Goal: Task Accomplishment & Management: Complete application form

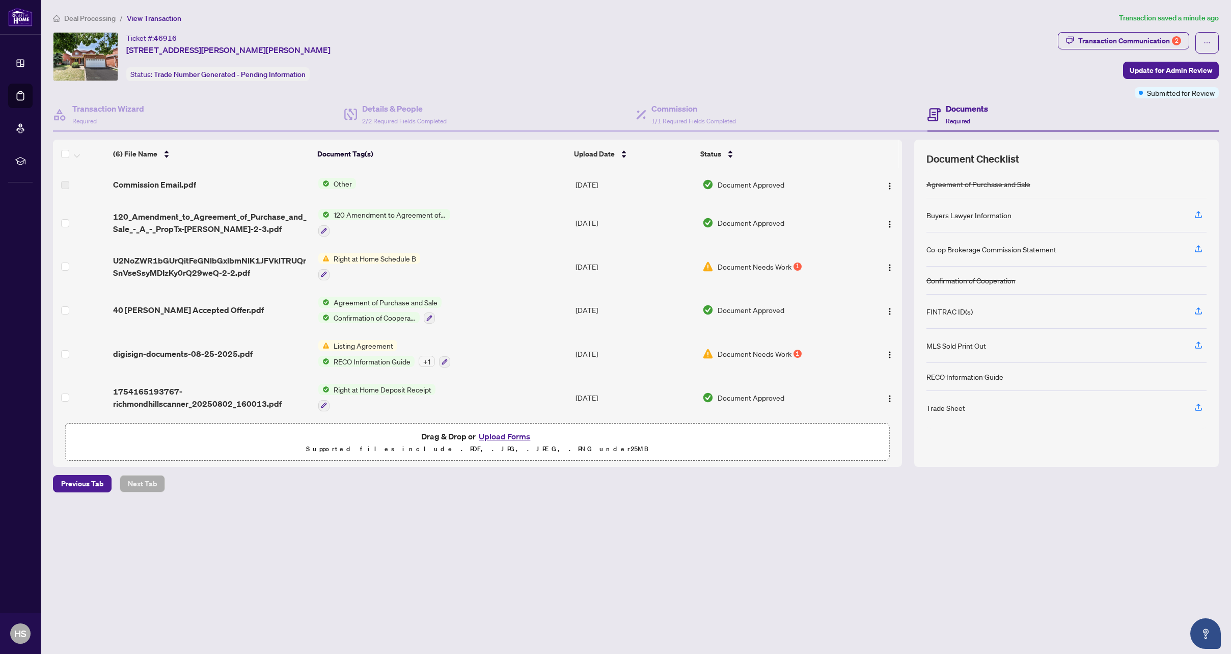
click at [753, 269] on span "Document Needs Work" at bounding box center [755, 266] width 74 height 11
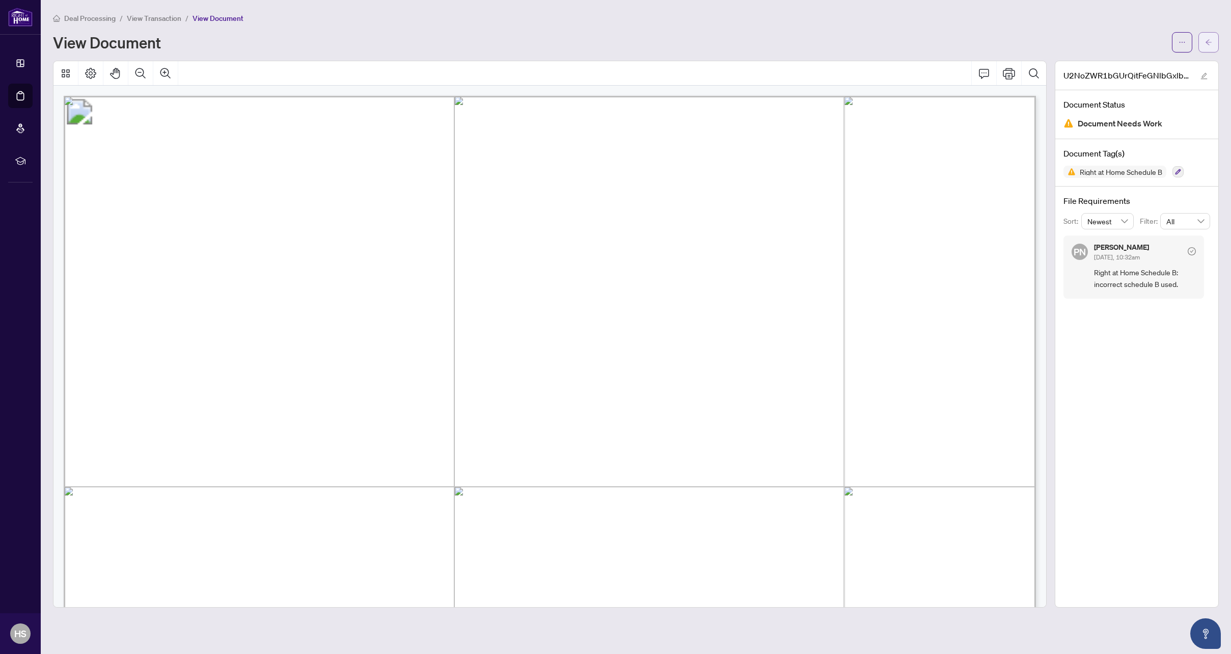
click at [1207, 40] on icon "arrow-left" at bounding box center [1208, 42] width 7 height 7
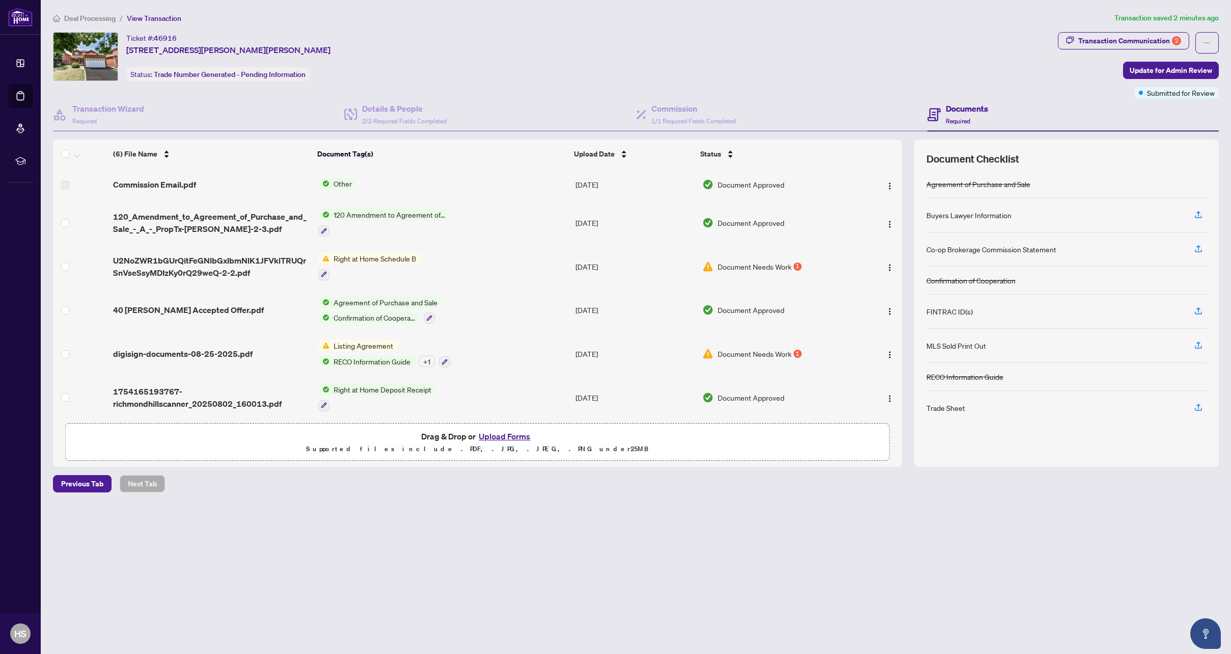
scroll to position [6, 0]
click at [352, 338] on span "Listing Agreement" at bounding box center [364, 343] width 68 height 11
click at [736, 347] on span "Document Needs Work" at bounding box center [755, 351] width 74 height 11
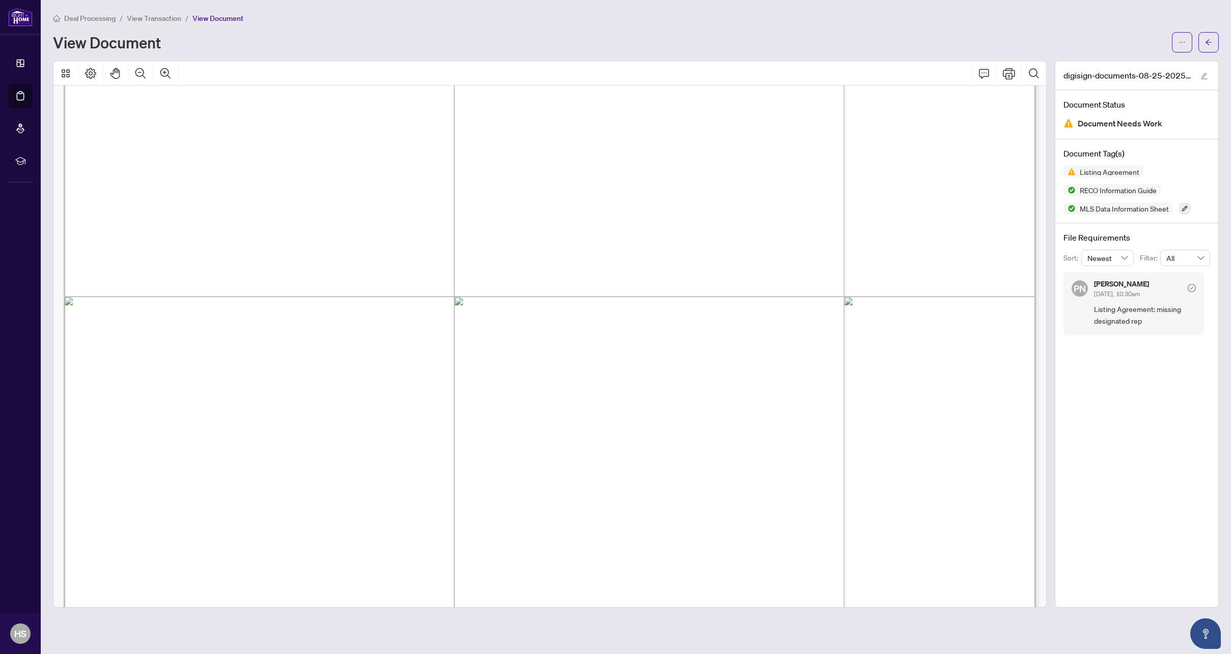
scroll to position [3500, 0]
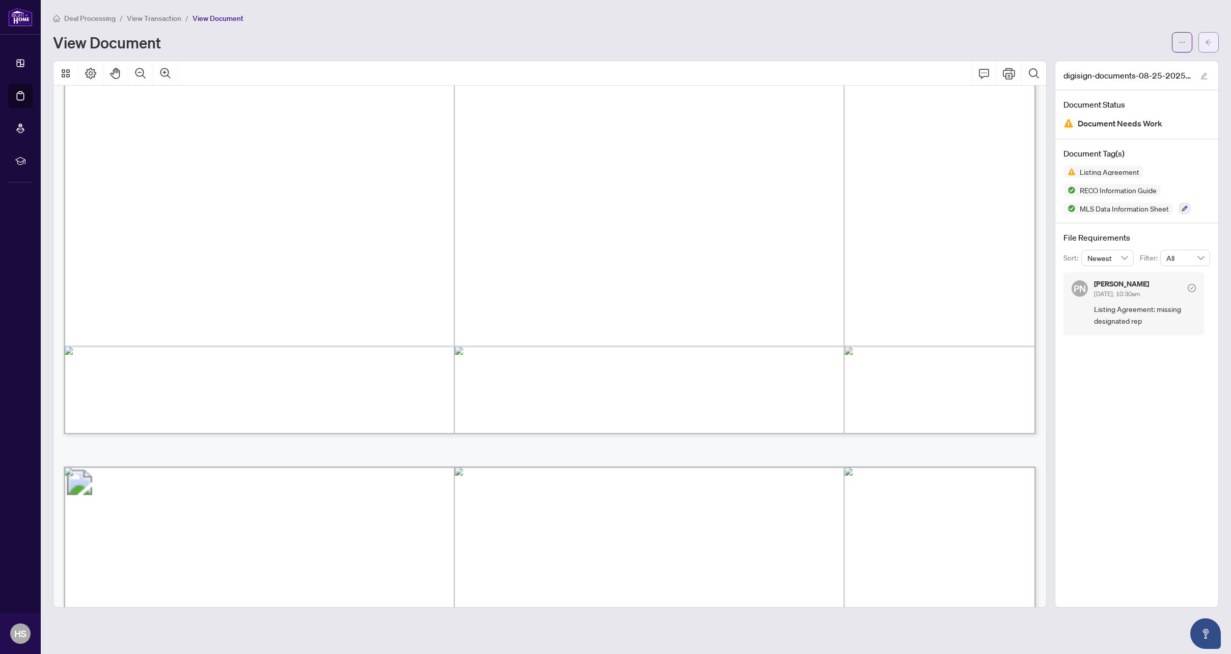
click at [1210, 42] on icon "arrow-left" at bounding box center [1209, 42] width 6 height 6
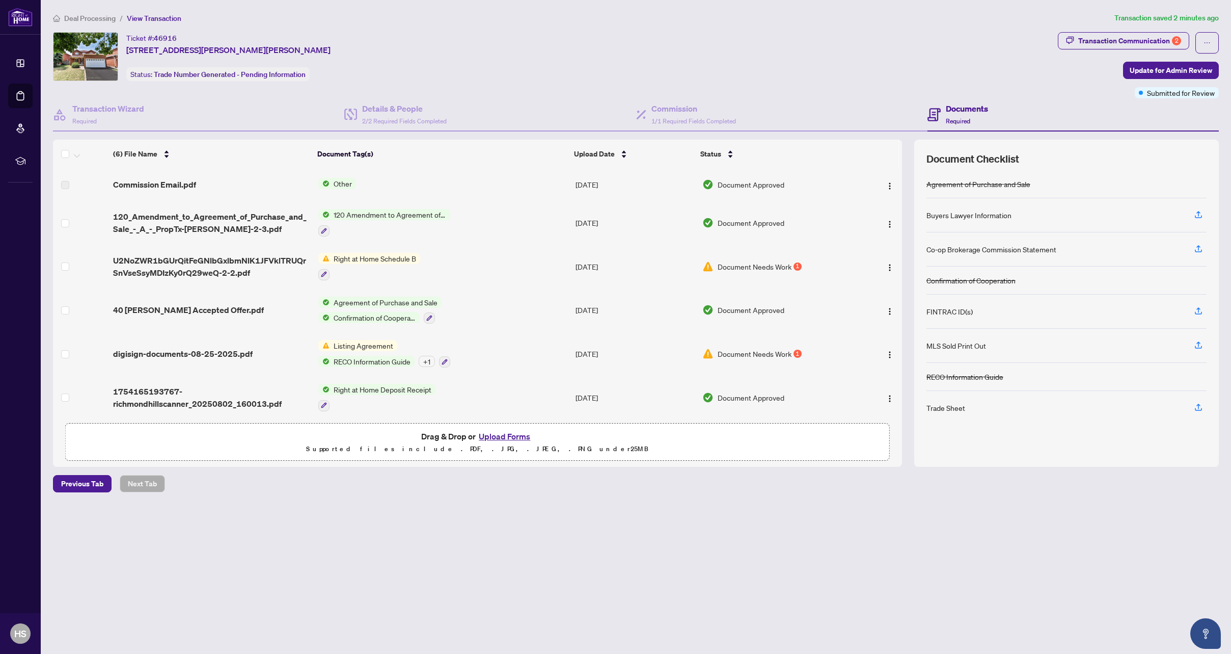
click at [780, 263] on span "Document Needs Work" at bounding box center [755, 266] width 74 height 11
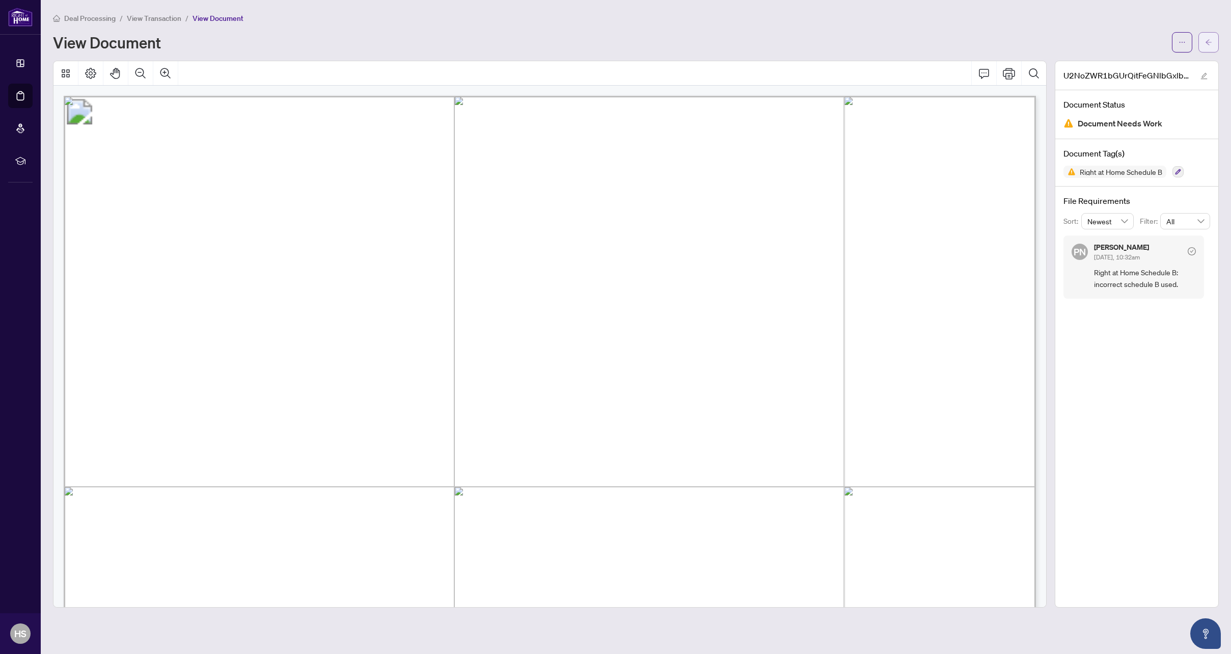
click at [1215, 45] on button "button" at bounding box center [1209, 42] width 20 height 20
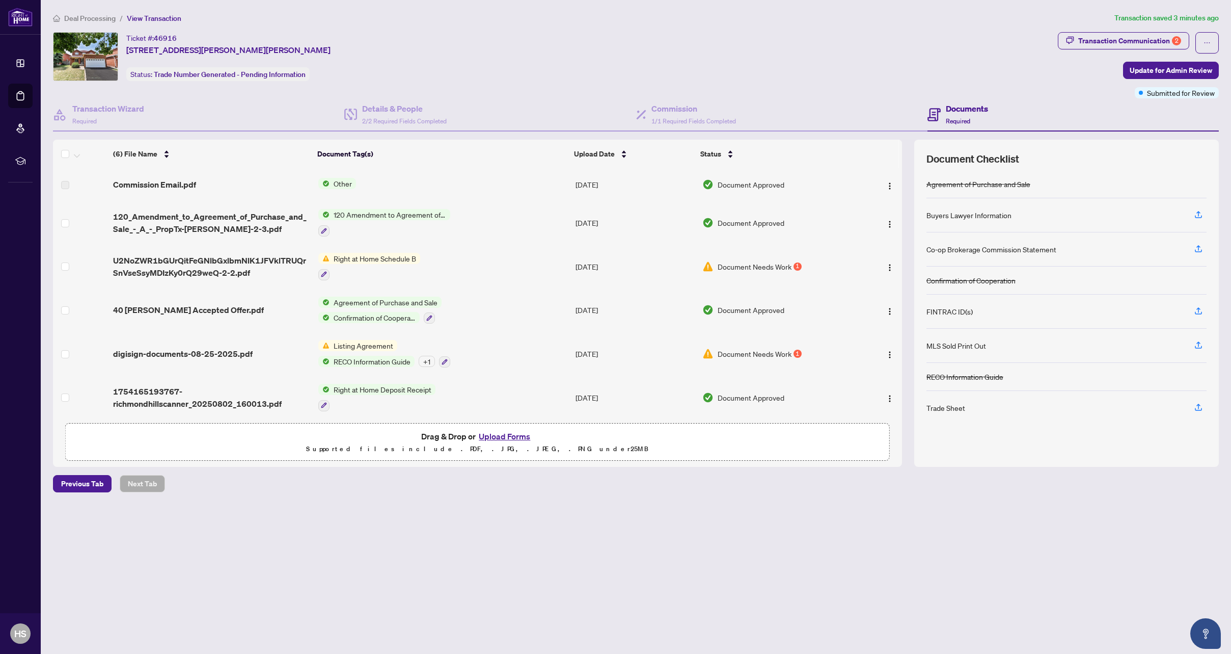
scroll to position [6, 0]
click at [732, 259] on span "Document Needs Work" at bounding box center [755, 264] width 74 height 11
click at [775, 356] on span "Document Needs Work" at bounding box center [755, 353] width 74 height 11
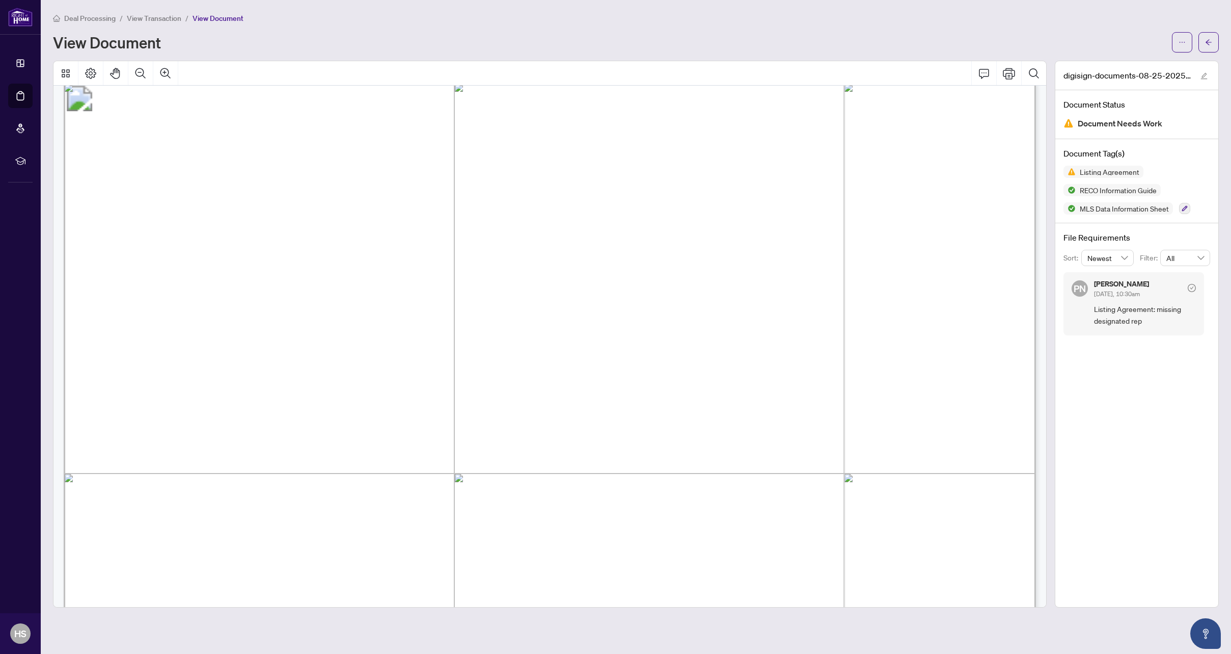
scroll to position [158, 0]
click at [1216, 45] on button "button" at bounding box center [1209, 42] width 20 height 20
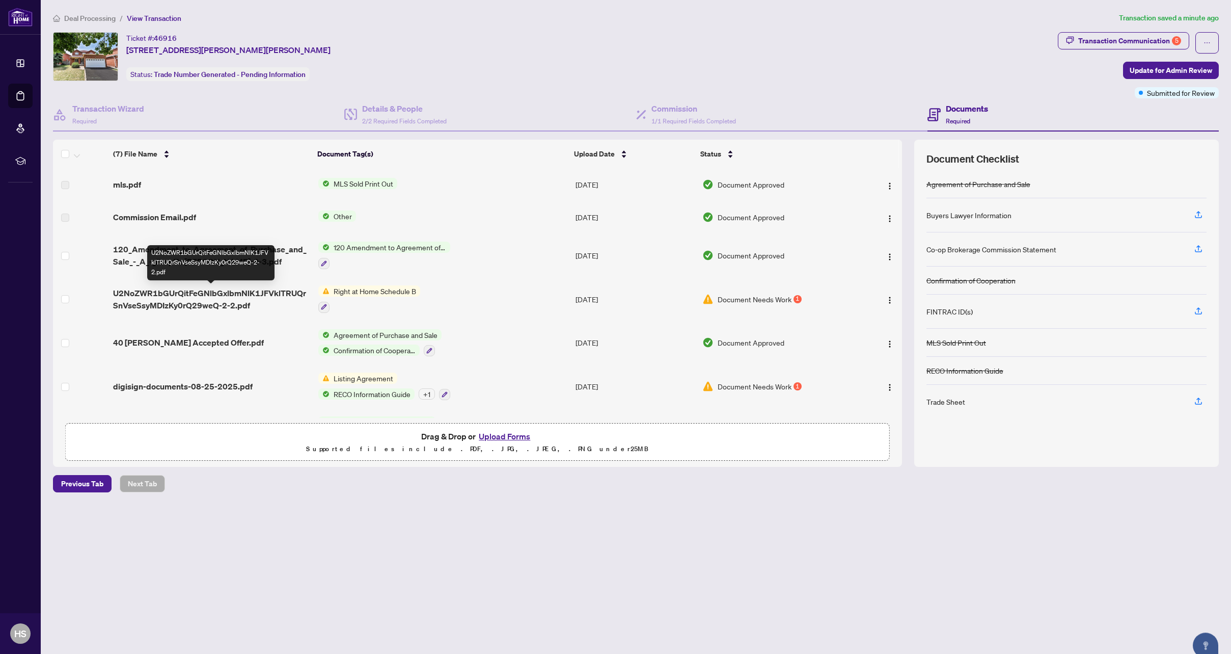
scroll to position [38, 0]
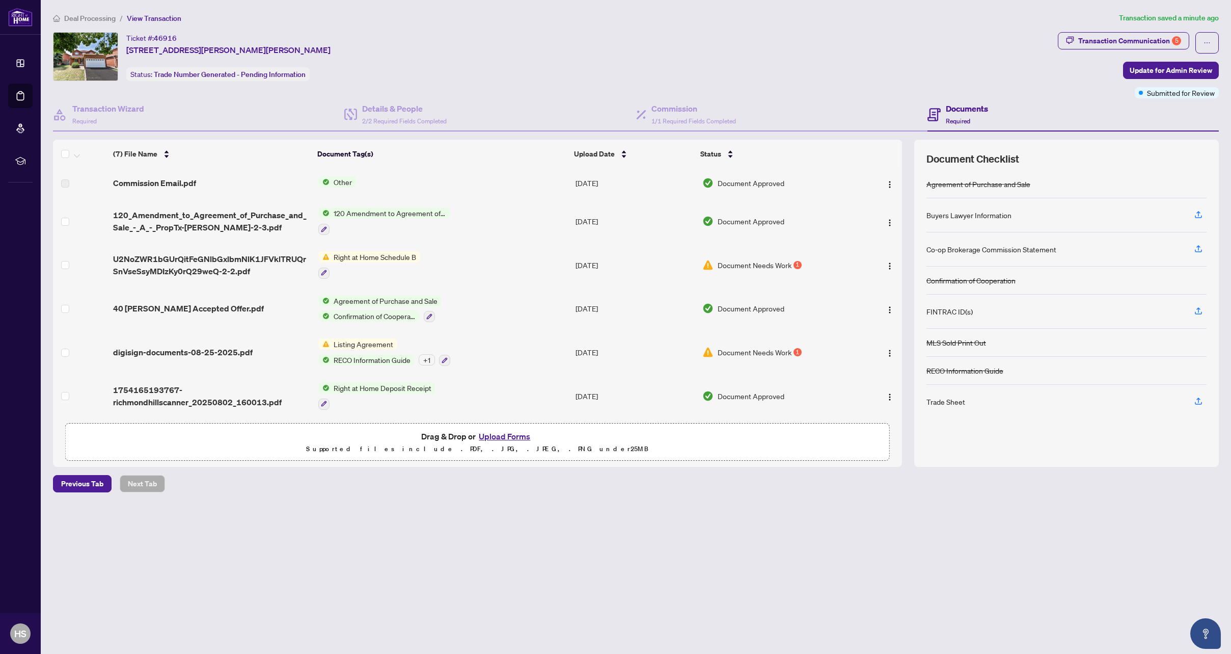
click at [943, 406] on div "Trade Sheet" at bounding box center [946, 401] width 39 height 11
click at [403, 115] on div "Details & People 2/2 Required Fields Completed" at bounding box center [404, 114] width 85 height 24
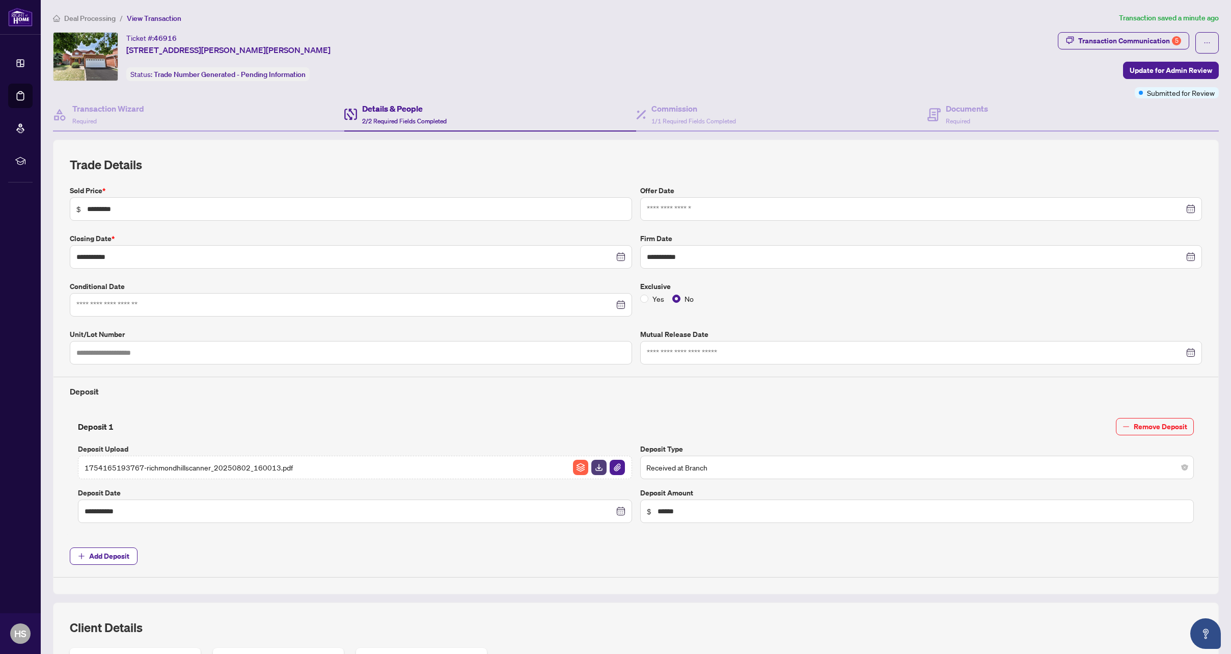
scroll to position [193, 0]
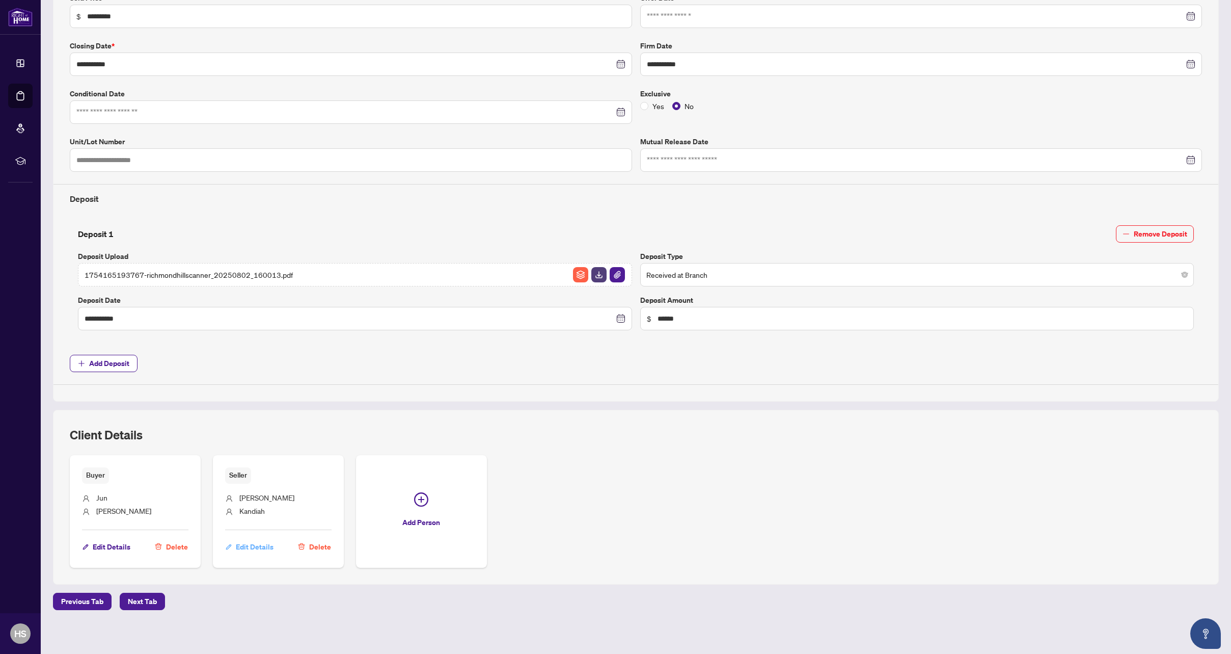
click at [256, 542] on span "Edit Details" at bounding box center [255, 546] width 38 height 16
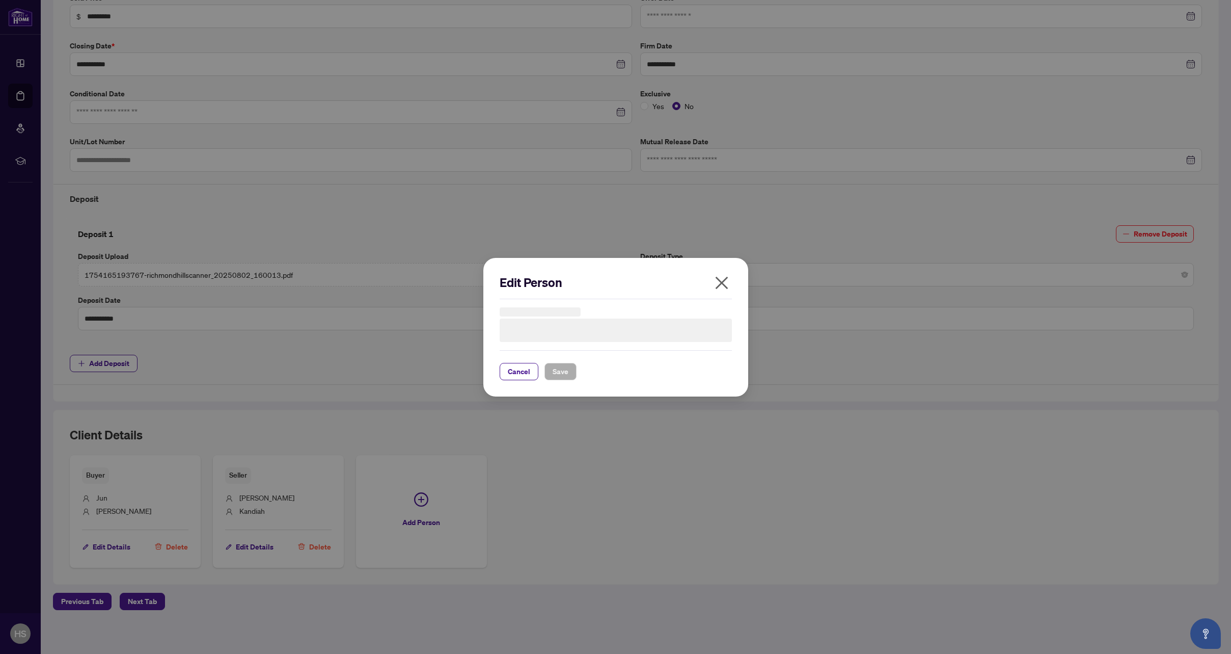
click at [720, 282] on icon "close" at bounding box center [721, 282] width 13 height 13
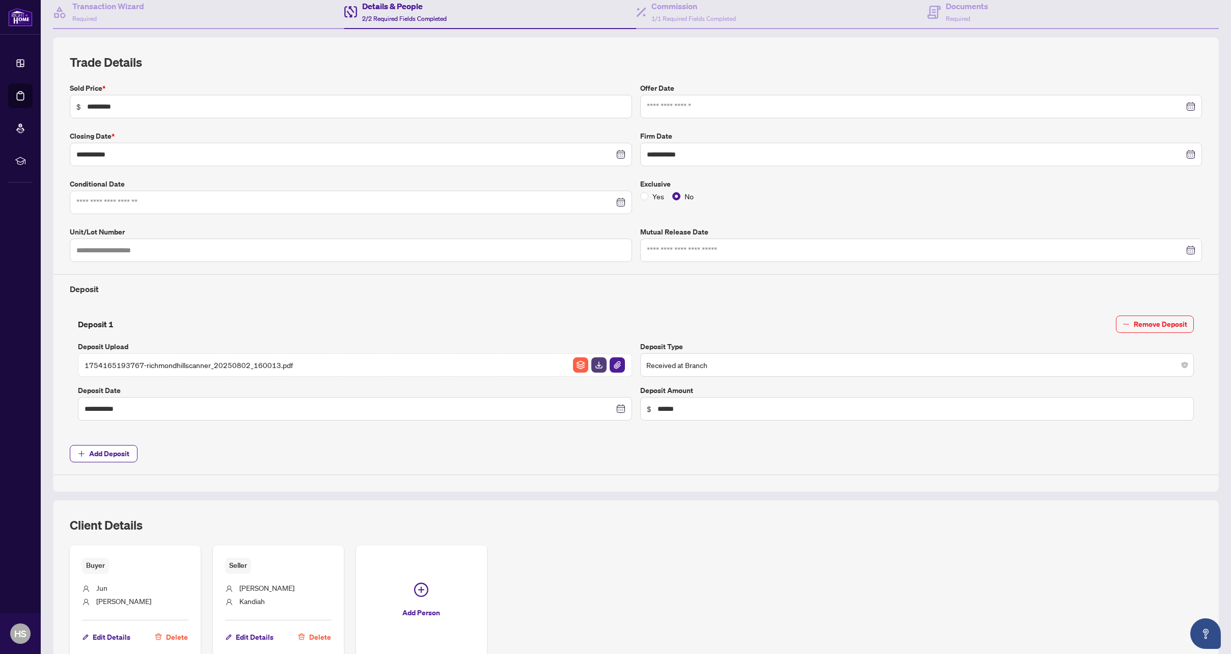
scroll to position [0, 0]
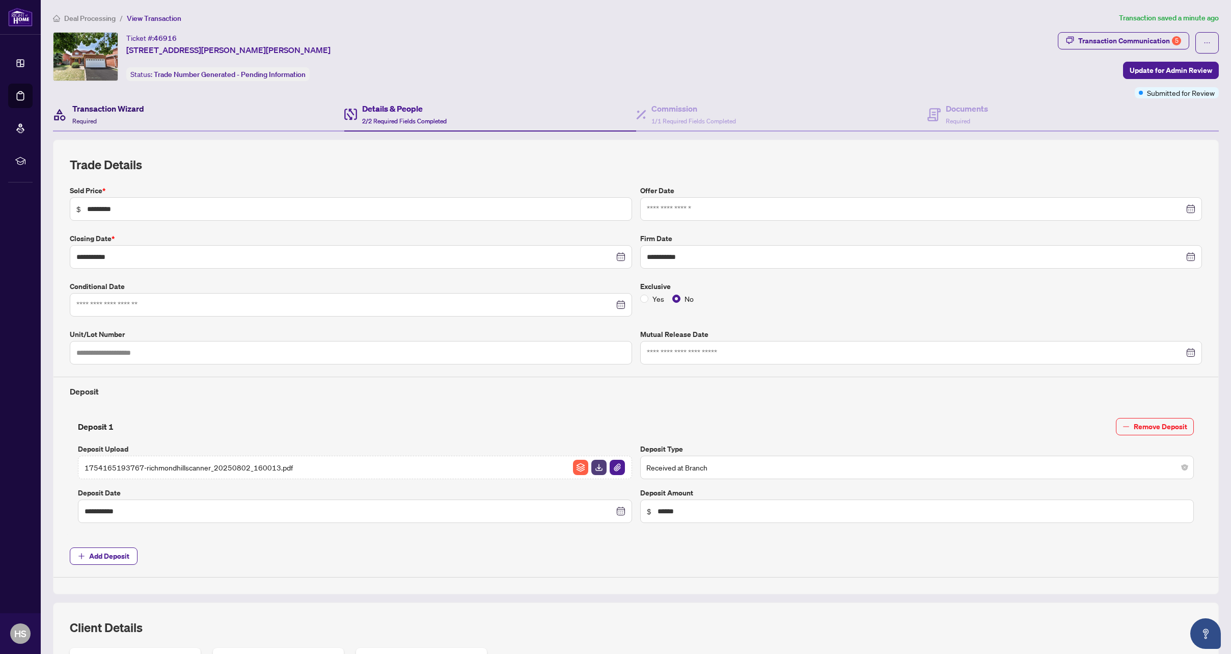
click at [124, 106] on h4 "Transaction Wizard" at bounding box center [108, 108] width 72 height 12
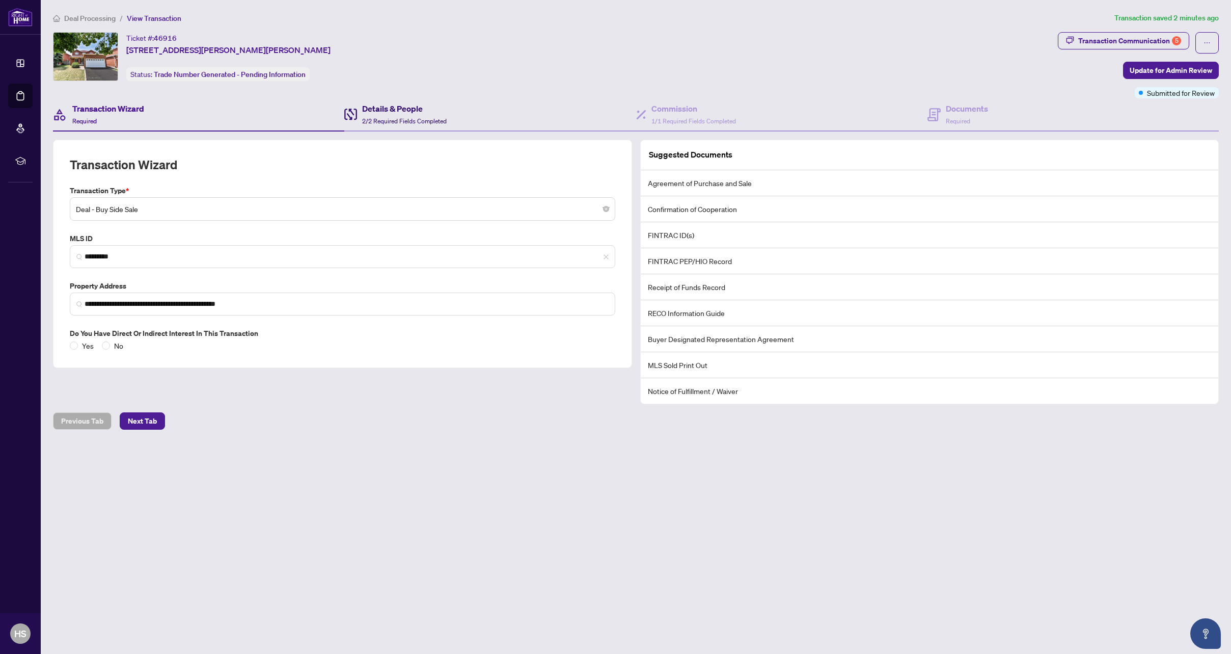
click at [408, 117] on span "2/2 Required Fields Completed" at bounding box center [404, 121] width 85 height 8
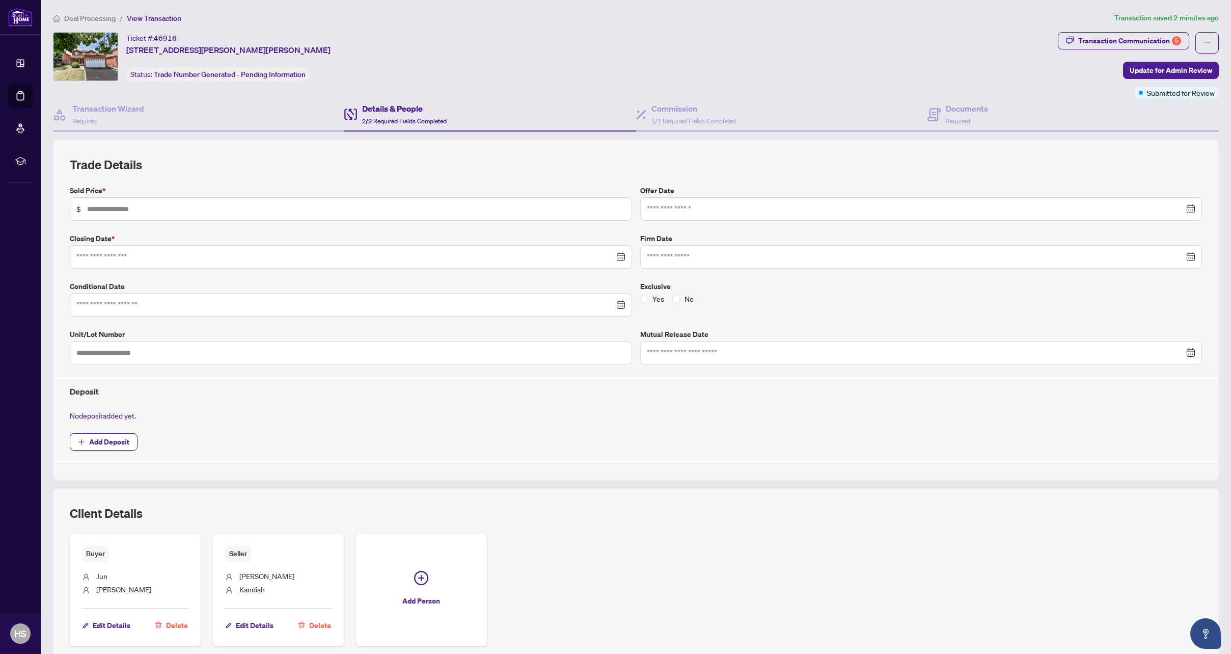
type input "*********"
type input "**********"
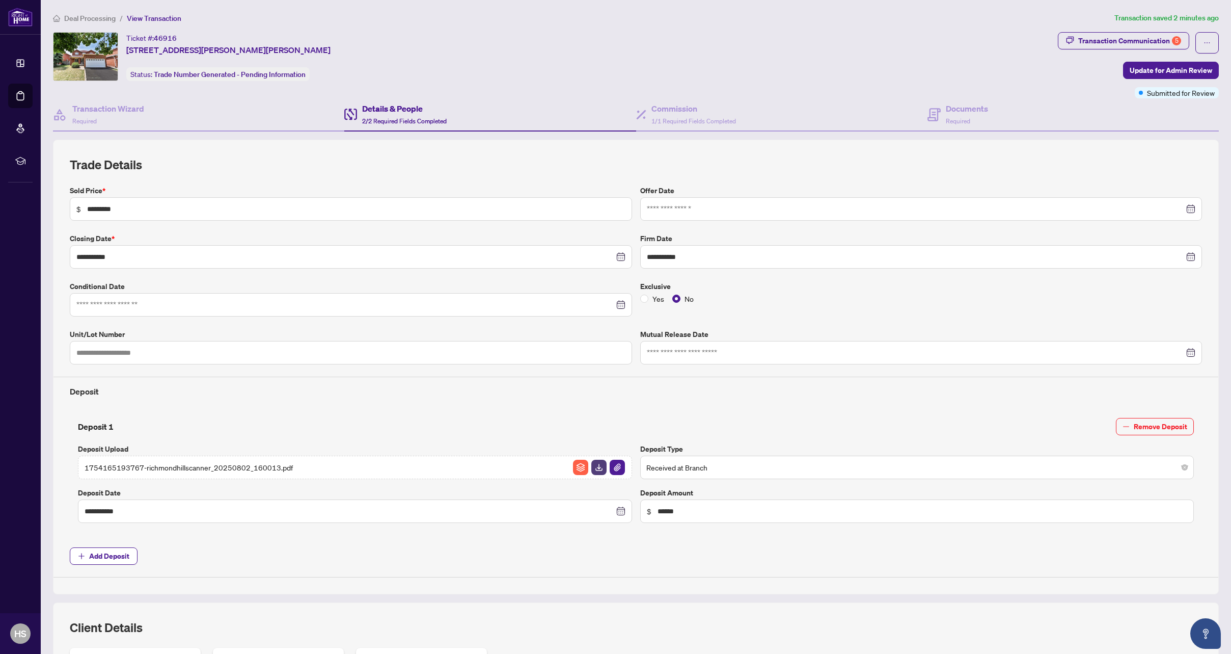
scroll to position [193, 0]
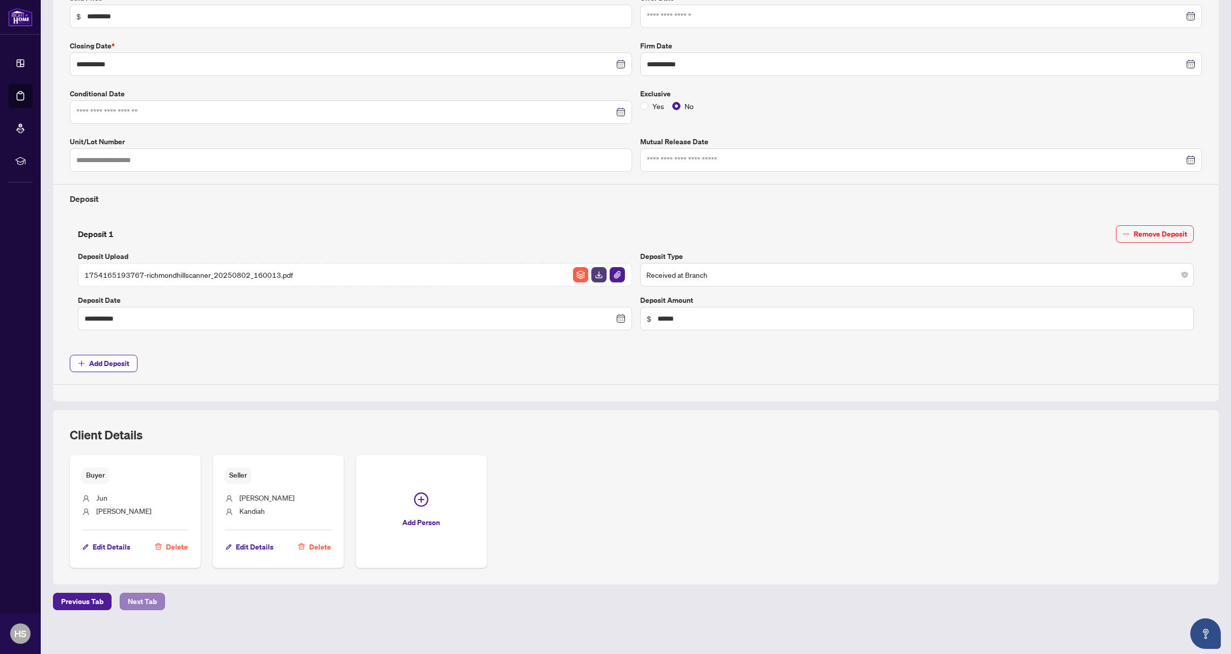
click at [151, 593] on span "Next Tab" at bounding box center [142, 601] width 29 height 16
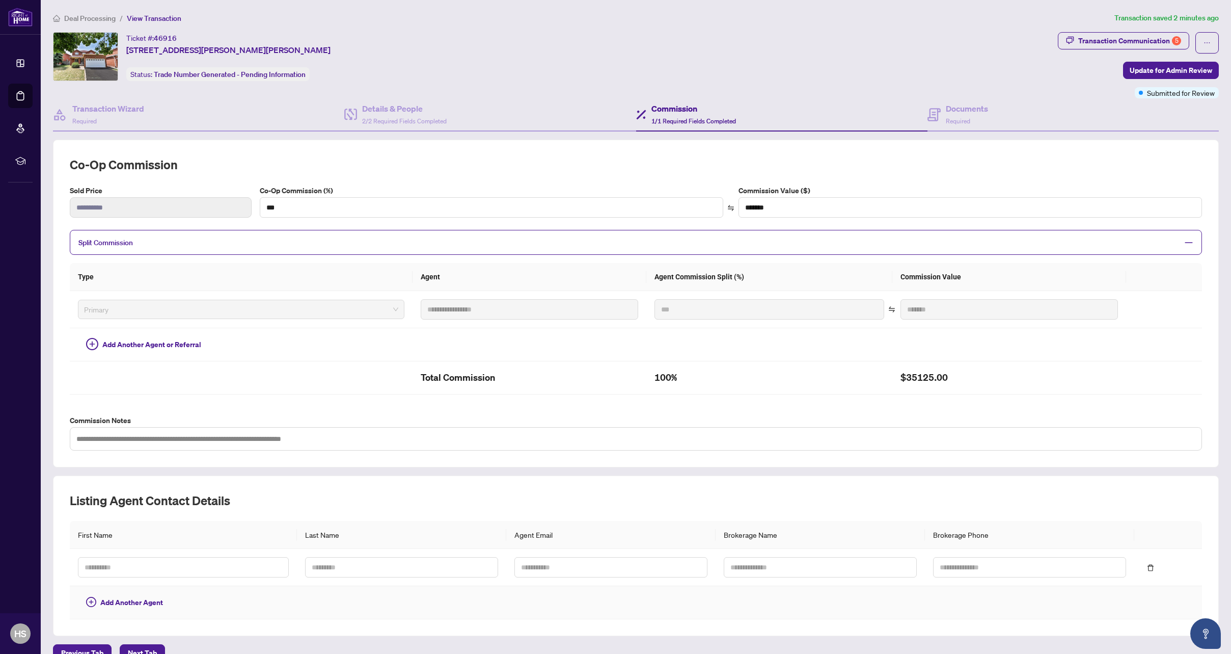
scroll to position [53, 0]
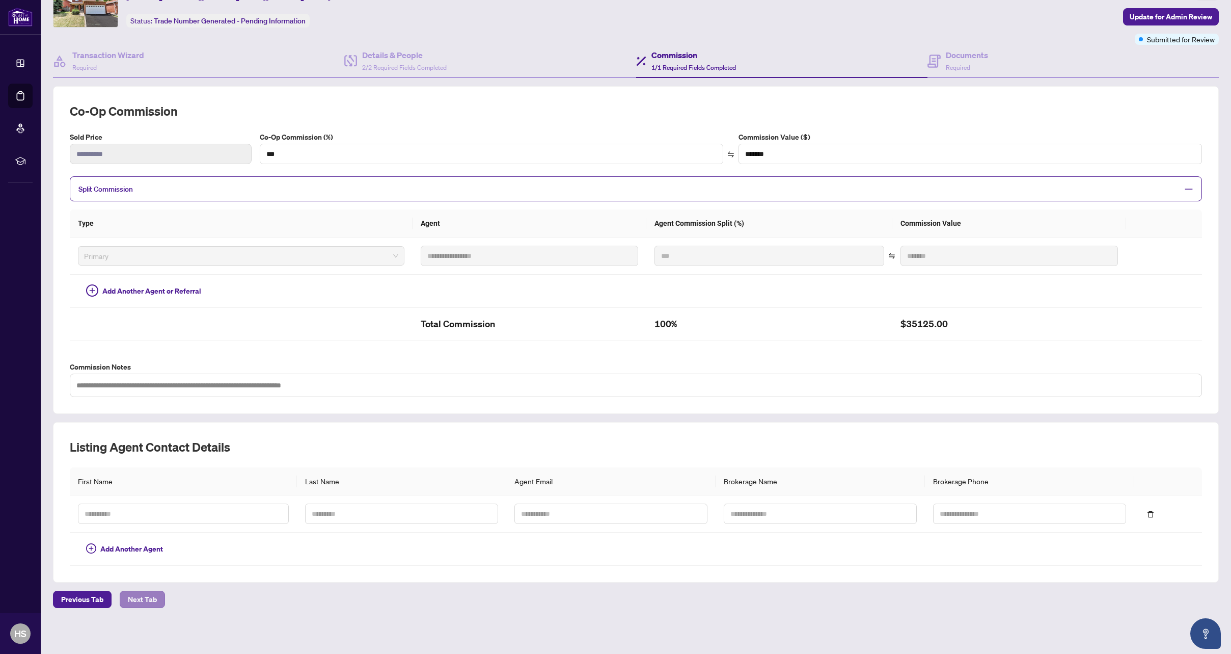
click at [154, 597] on span "Next Tab" at bounding box center [142, 599] width 29 height 16
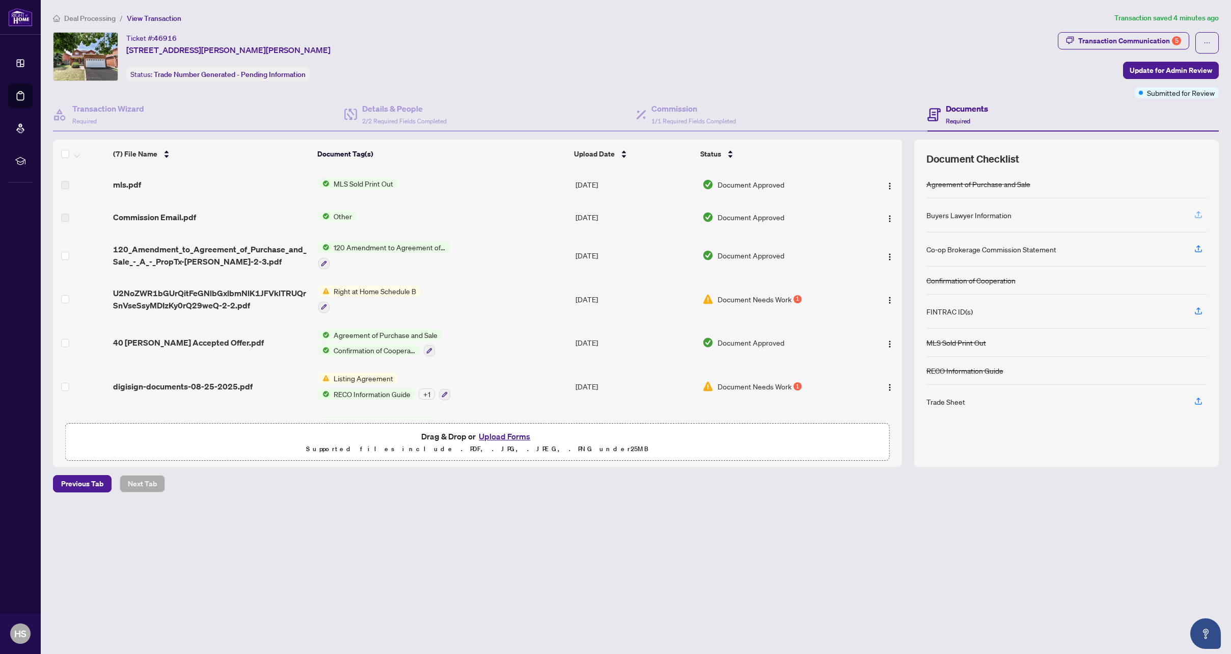
click at [1198, 213] on icon "button" at bounding box center [1198, 214] width 9 height 9
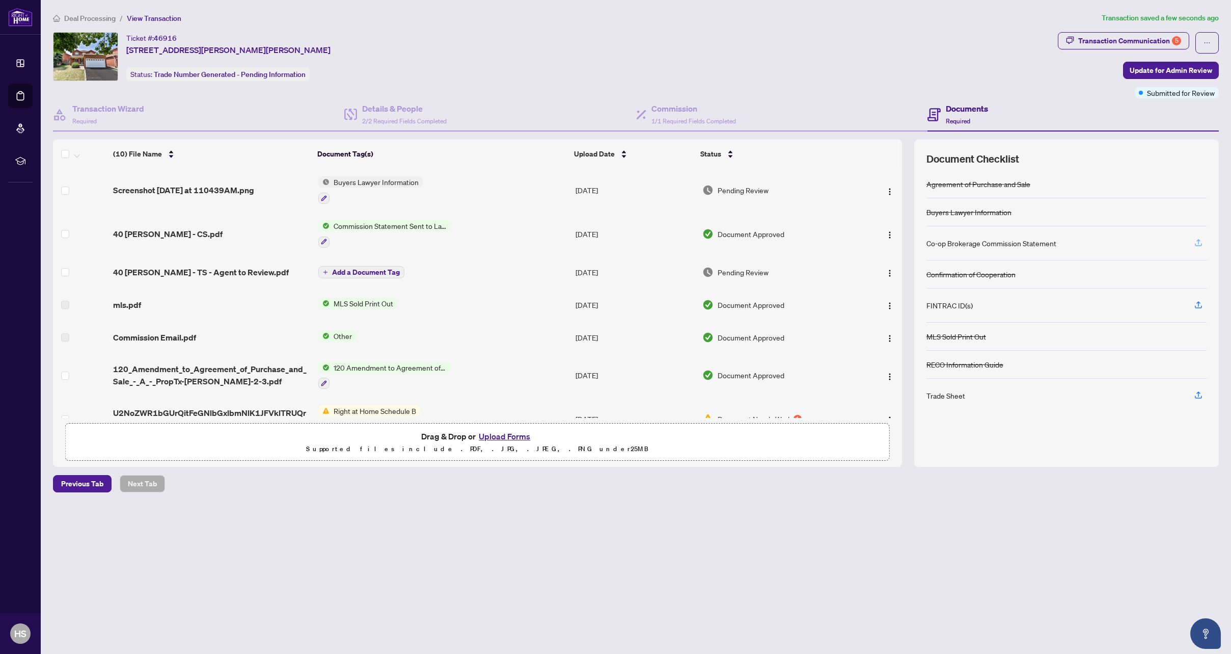
click at [1196, 242] on icon "button" at bounding box center [1198, 242] width 9 height 9
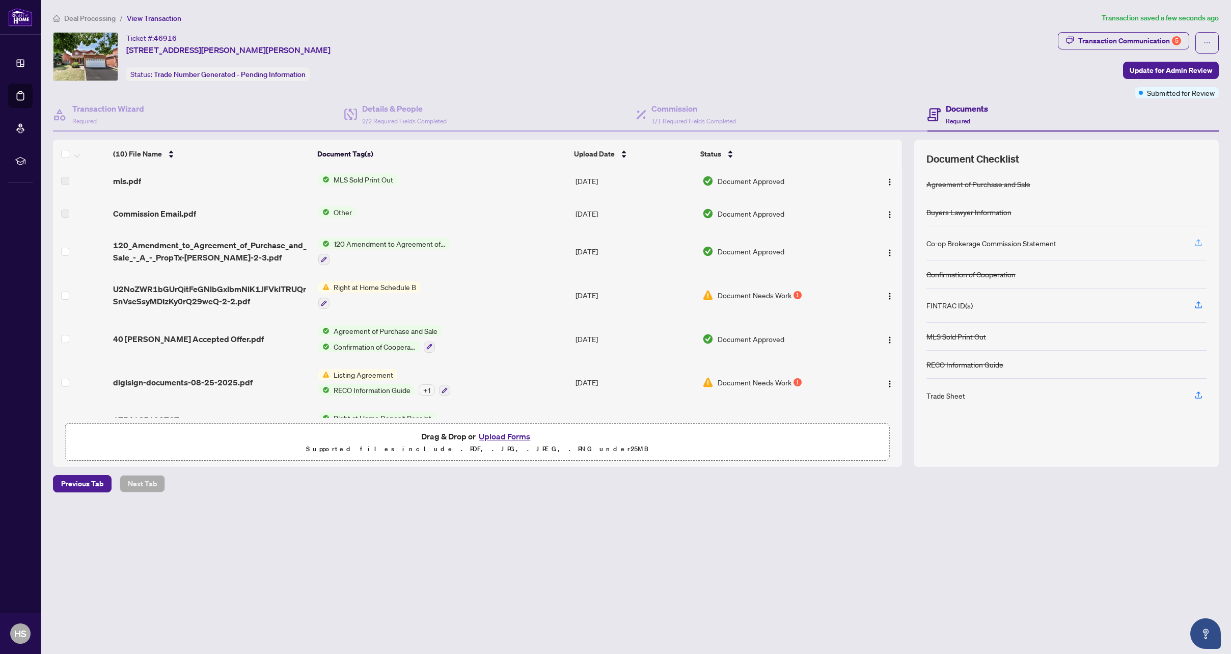
scroll to position [158, 0]
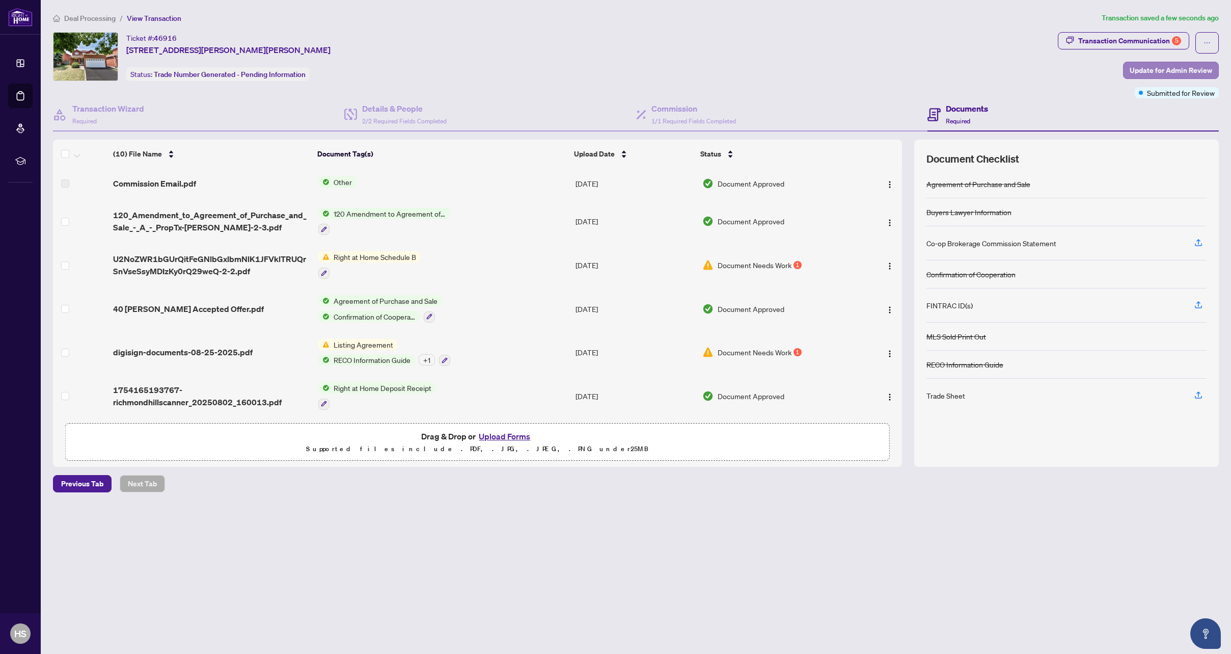
click at [1160, 71] on span "Update for Admin Review" at bounding box center [1171, 70] width 83 height 16
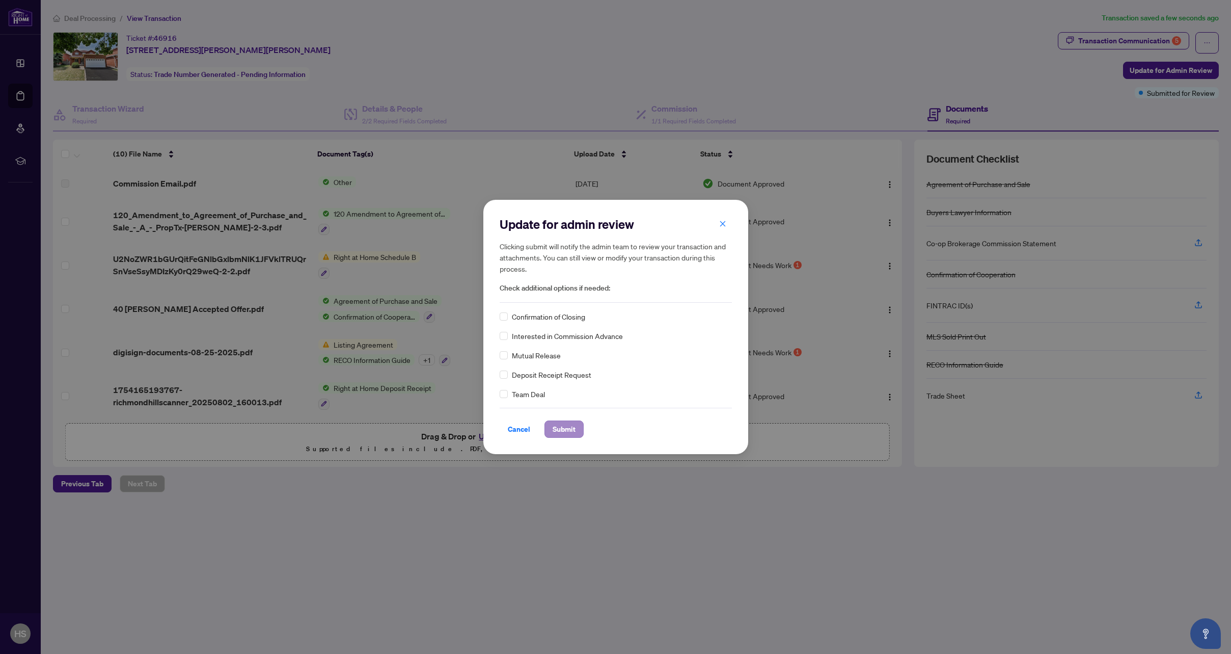
click at [569, 424] on span "Submit" at bounding box center [564, 429] width 23 height 16
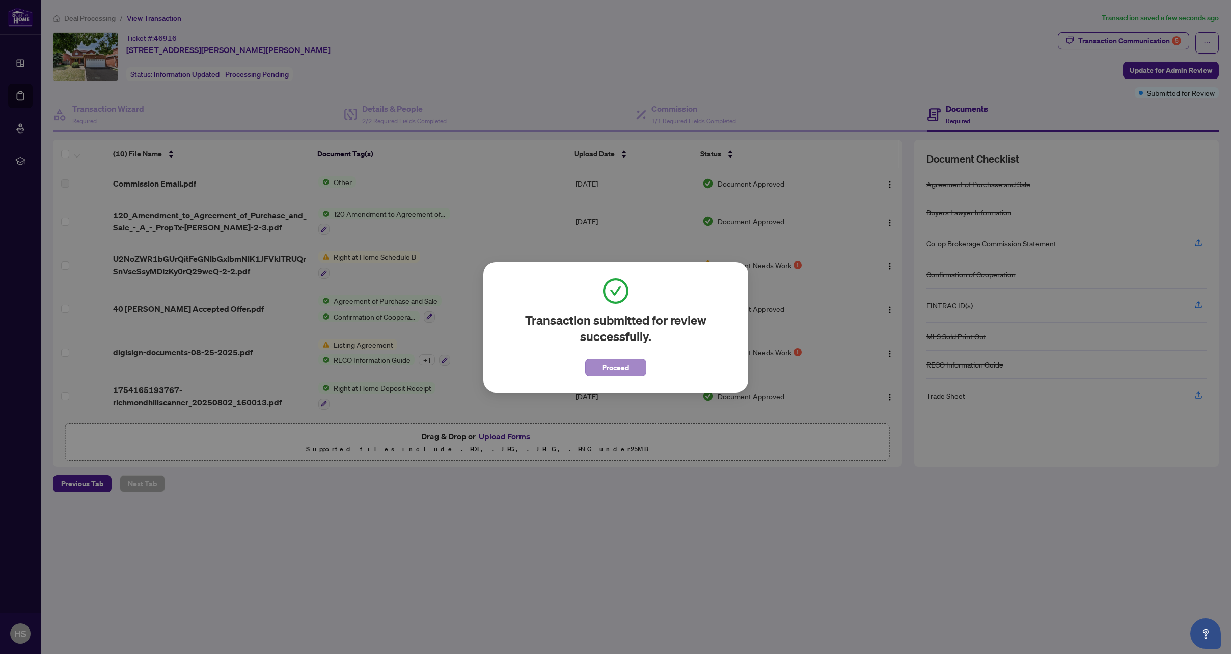
click at [634, 365] on button "Proceed" at bounding box center [615, 367] width 61 height 17
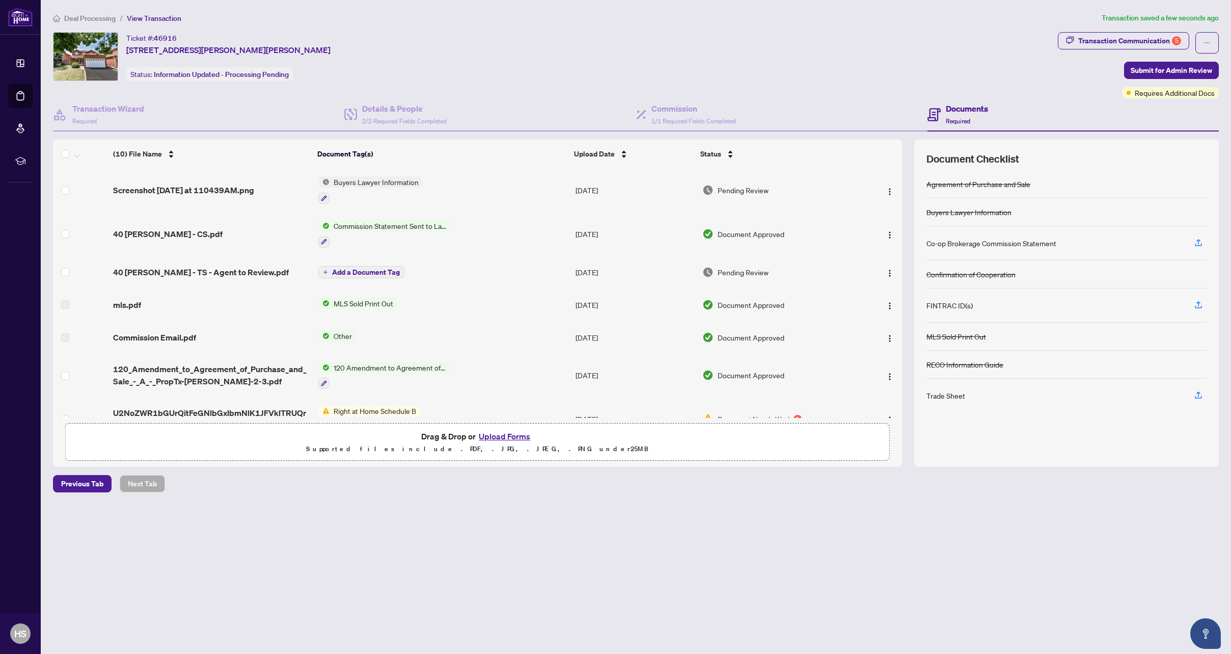
scroll to position [9, 0]
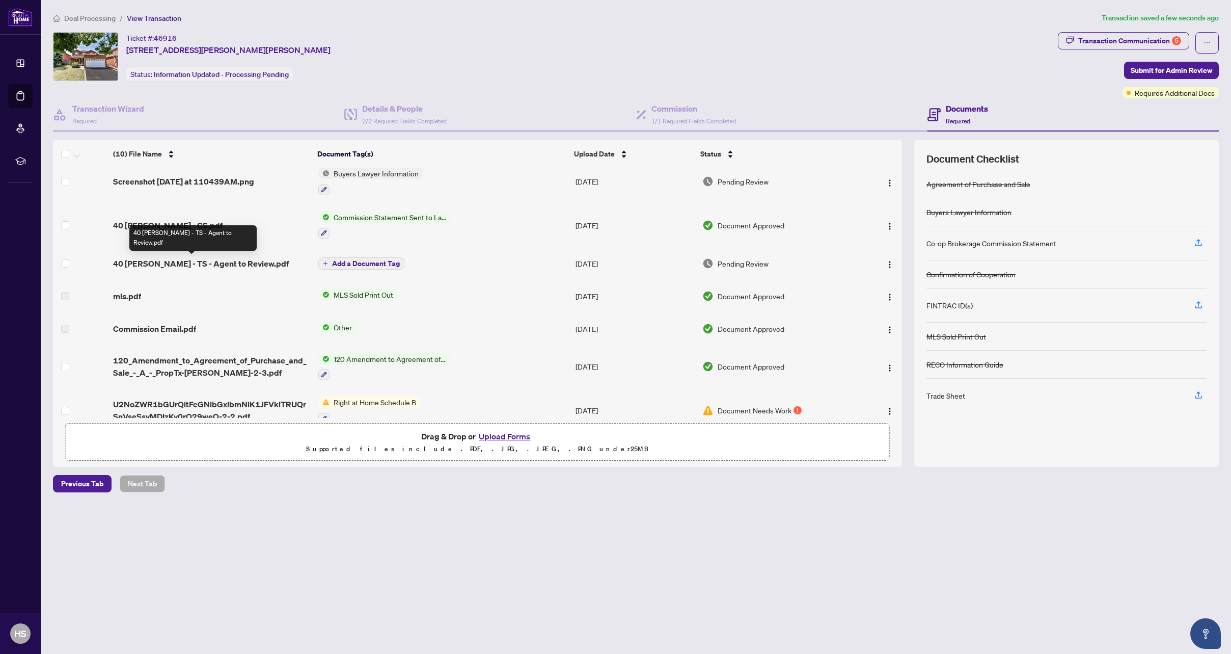
click at [205, 263] on span "40 Norman Ross - TS - Agent to Review.pdf" at bounding box center [201, 263] width 176 height 12
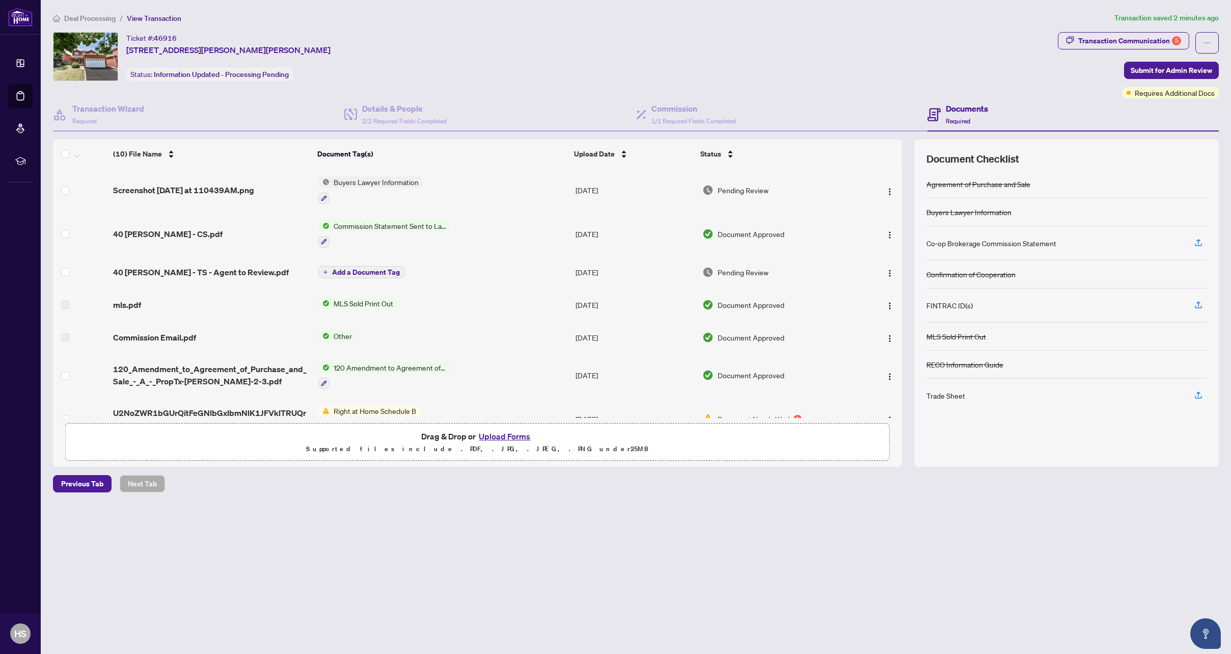
scroll to position [158, 0]
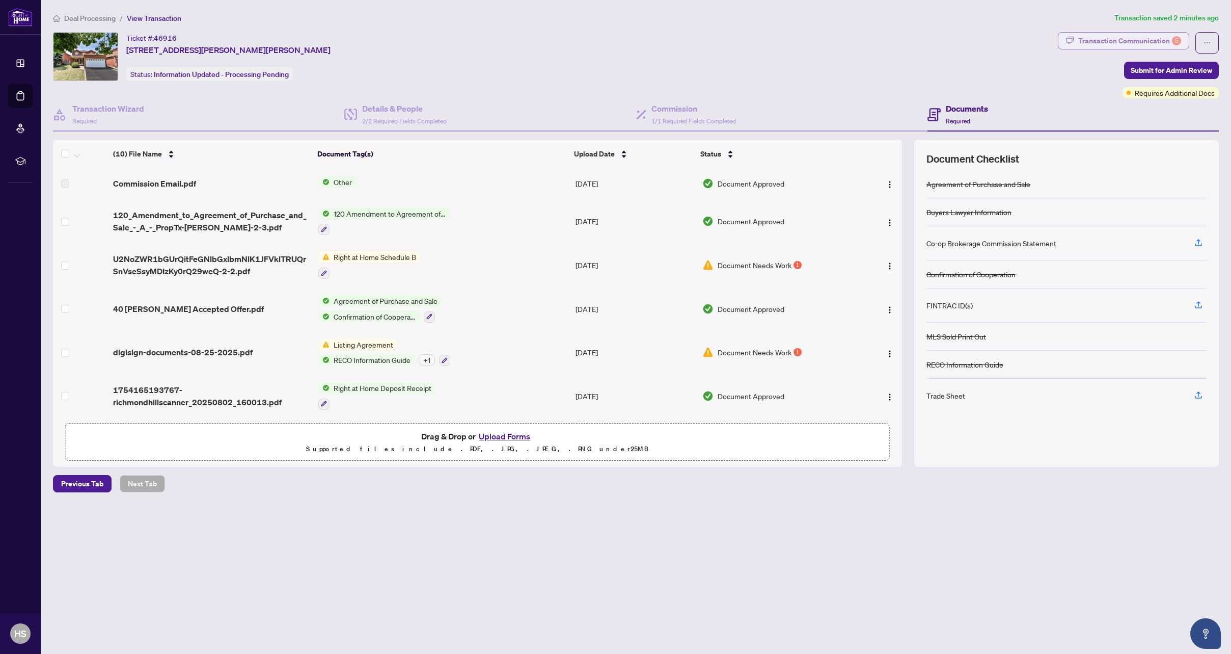
click at [1131, 40] on div "Transaction Communication 5" at bounding box center [1129, 41] width 103 height 16
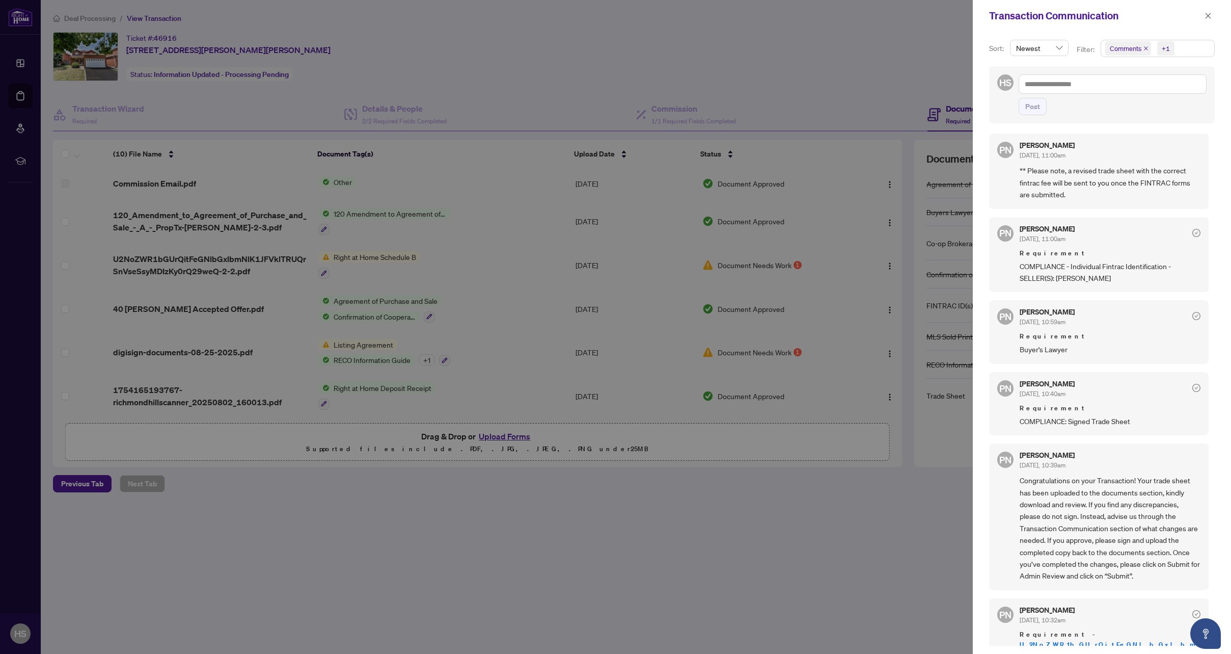
scroll to position [0, 0]
click at [1205, 13] on icon "close" at bounding box center [1208, 15] width 7 height 7
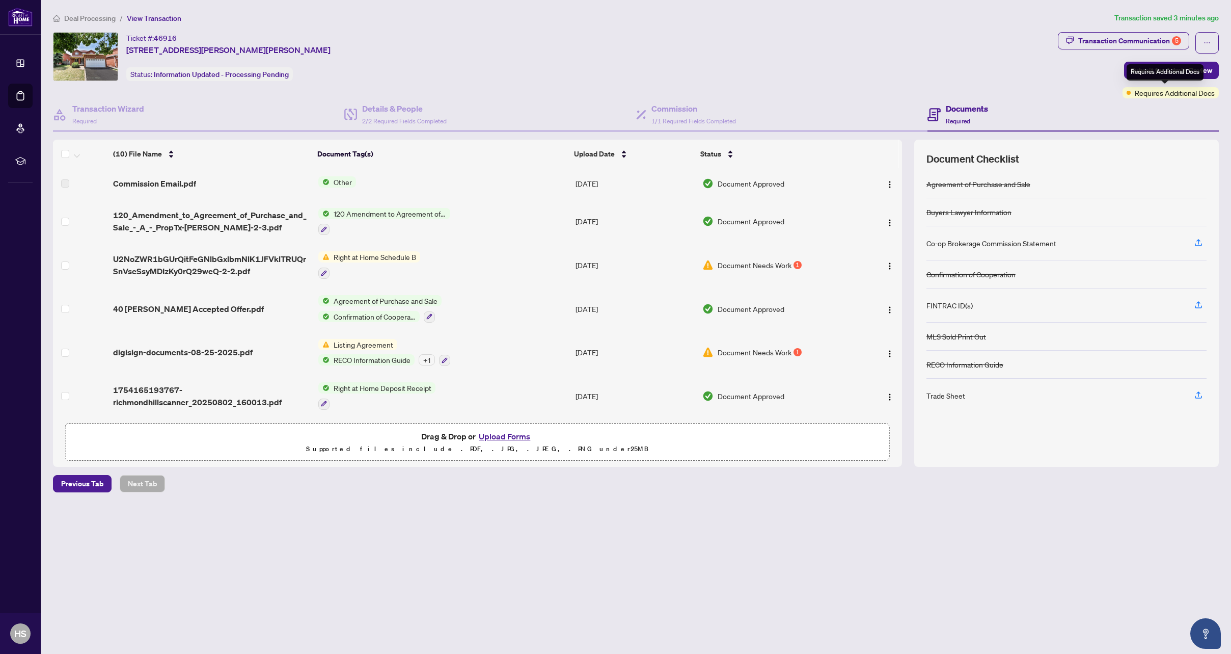
click at [1152, 95] on span "Requires Additional Docs" at bounding box center [1175, 92] width 80 height 11
click at [958, 92] on div "Ticket #: 46916 40 Norman Ross Dr, Markham, Ontario L3S 2Z2, Canada Status: Inf…" at bounding box center [553, 65] width 1005 height 66
